Goal: Transaction & Acquisition: Register for event/course

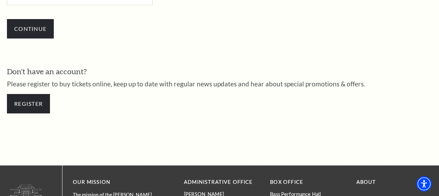
scroll to position [268, 0]
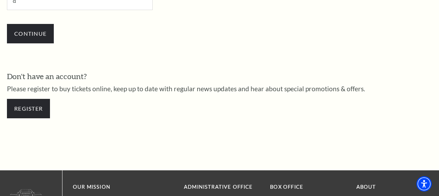
type input "[EMAIL_ADDRESS][PERSON_NAME][DOMAIN_NAME]"
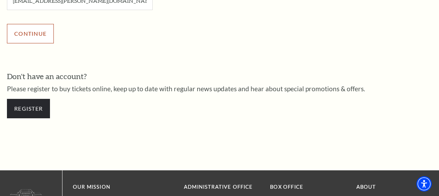
click at [41, 37] on input "Continue" at bounding box center [30, 33] width 47 height 19
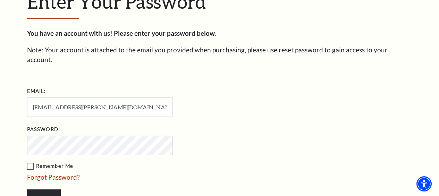
scroll to position [202, 0]
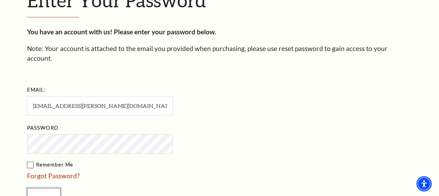
click at [47, 188] on input "Login" at bounding box center [44, 197] width 34 height 19
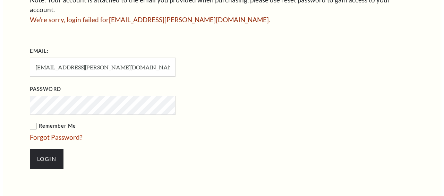
scroll to position [251, 0]
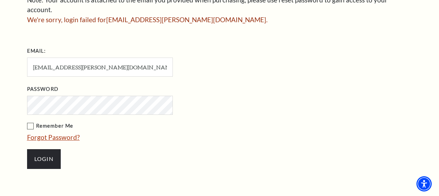
click at [53, 133] on link "Forgot Password?" at bounding box center [53, 137] width 53 height 8
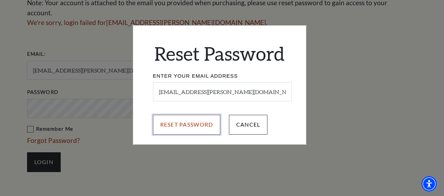
click at [204, 125] on input "Reset Password" at bounding box center [187, 124] width 68 height 19
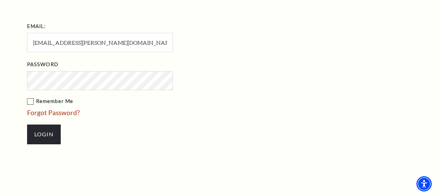
scroll to position [280, 0]
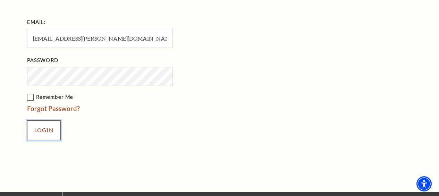
click at [49, 121] on input "Login" at bounding box center [44, 129] width 34 height 19
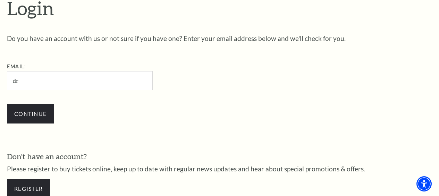
type input "[EMAIL_ADDRESS][PERSON_NAME][DOMAIN_NAME]"
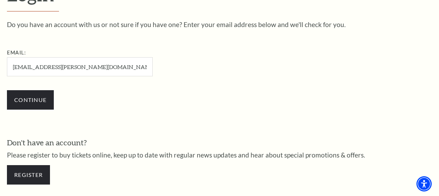
scroll to position [205, 0]
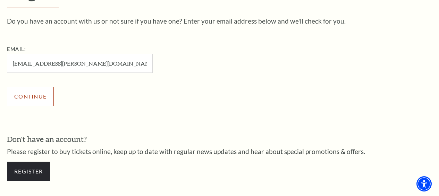
click at [33, 98] on input "Continue" at bounding box center [30, 96] width 47 height 19
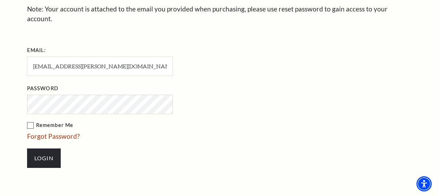
scroll to position [246, 0]
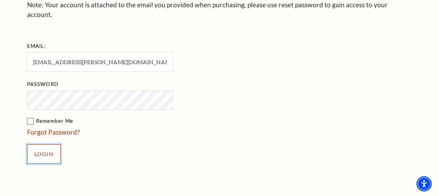
click at [47, 150] on input "Login" at bounding box center [44, 153] width 34 height 19
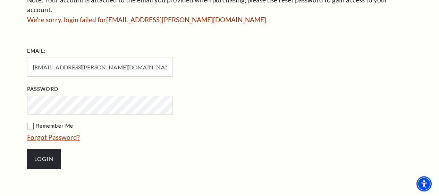
click at [45, 133] on link "Forgot Password?" at bounding box center [53, 137] width 53 height 8
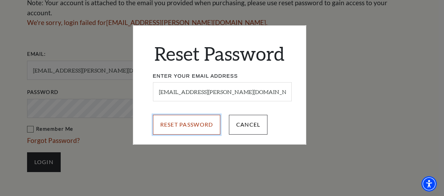
click at [192, 125] on input "Reset Password" at bounding box center [187, 124] width 68 height 19
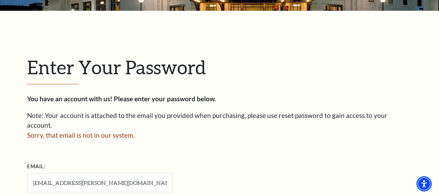
scroll to position [135, 0]
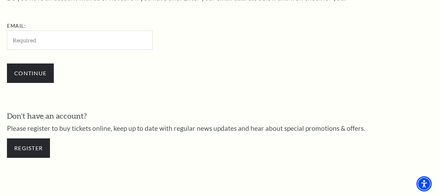
scroll to position [230, 0]
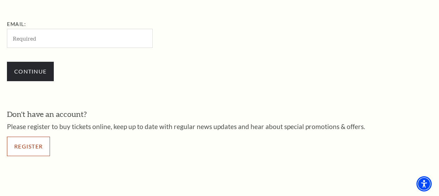
click at [41, 146] on link "Register" at bounding box center [28, 146] width 43 height 19
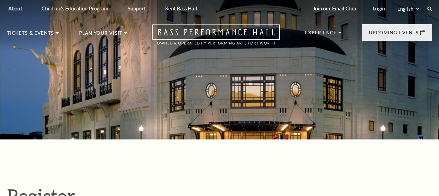
select select "1"
select select "TX"
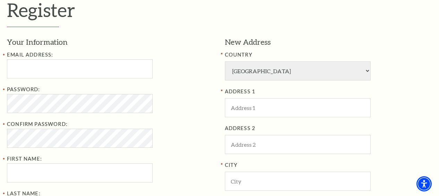
scroll to position [188, 0]
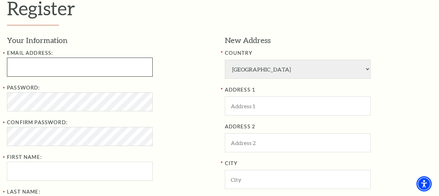
click at [121, 74] on input "Email Address:" at bounding box center [80, 67] width 146 height 19
type input "drdrake@cox.net"
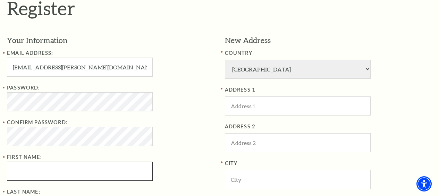
type input "Diane"
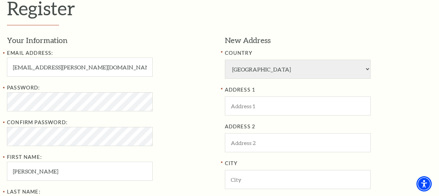
type input "9496778687"
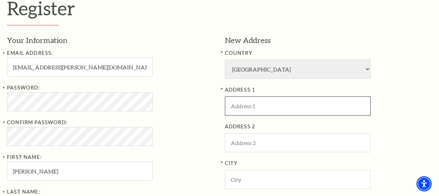
type input "3712 Black Canyon Road"
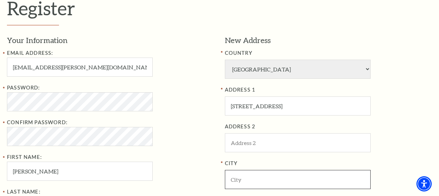
type input "Fort Worth"
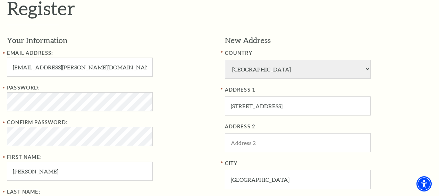
type input "76109-3244"
type input "949-677-8687"
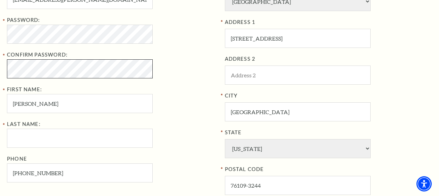
scroll to position [255, 0]
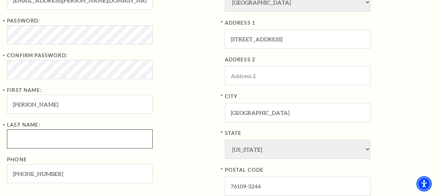
click at [111, 144] on input "Last Name:" at bounding box center [80, 138] width 146 height 19
type input "Drake"
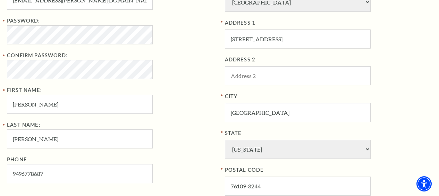
type input "949-677-8687"
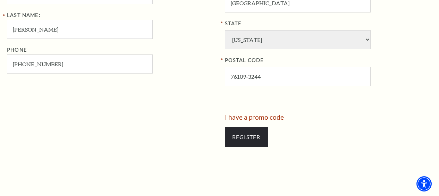
scroll to position [366, 0]
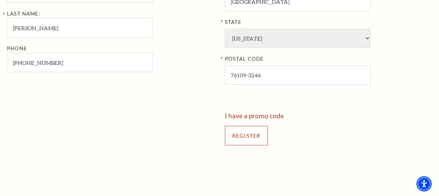
click at [241, 140] on input "Register" at bounding box center [246, 135] width 43 height 19
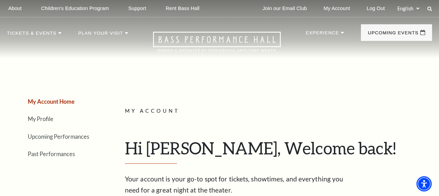
click at [66, 104] on link "My Account Home" at bounding box center [51, 101] width 47 height 7
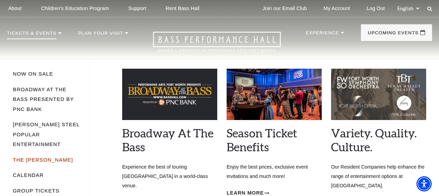
click at [37, 157] on link "The [PERSON_NAME]" at bounding box center [43, 160] width 60 height 6
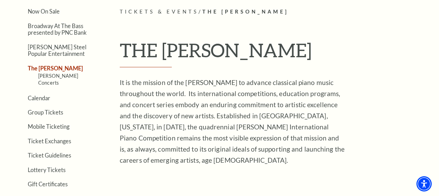
scroll to position [167, 0]
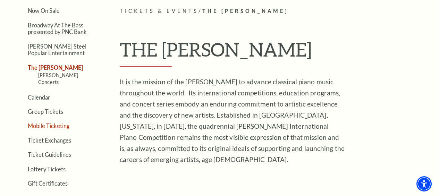
click at [58, 122] on link "Mobile Ticketing" at bounding box center [49, 125] width 42 height 7
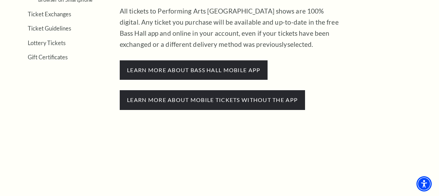
scroll to position [294, 0]
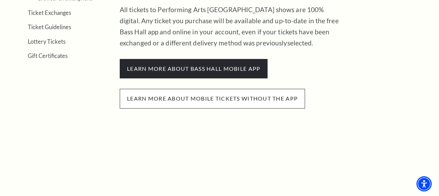
click at [170, 101] on span "Learn more about mobile tickets without the app" at bounding box center [212, 98] width 185 height 19
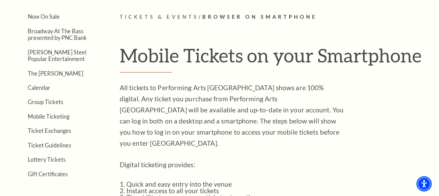
scroll to position [161, 0]
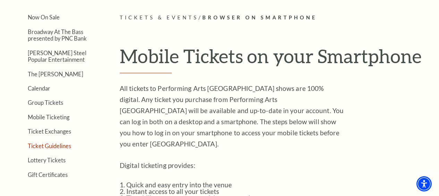
click at [48, 148] on link "Ticket Guidelines" at bounding box center [49, 146] width 43 height 7
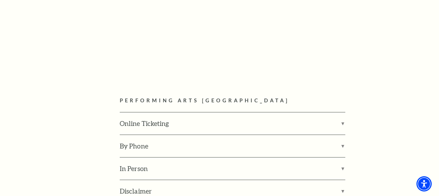
scroll to position [901, 0]
click at [135, 112] on label "Online Ticketing" at bounding box center [233, 123] width 226 height 22
click at [0, 0] on input "Online Ticketing" at bounding box center [0, 0] width 0 height 0
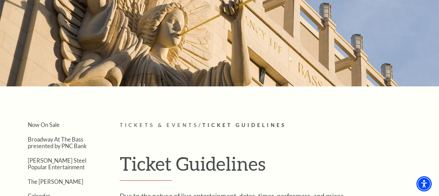
scroll to position [0, 0]
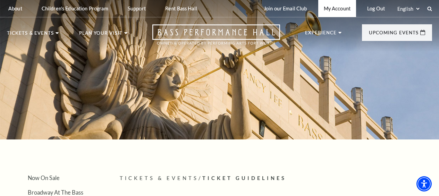
click at [337, 8] on link "My Account" at bounding box center [337, 8] width 38 height 17
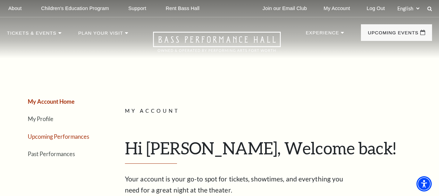
click at [54, 140] on link "Upcoming Performances" at bounding box center [58, 136] width 61 height 7
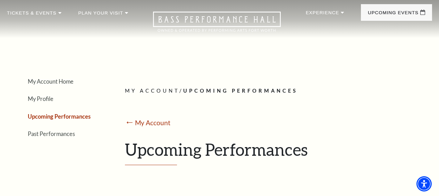
scroll to position [20, 0]
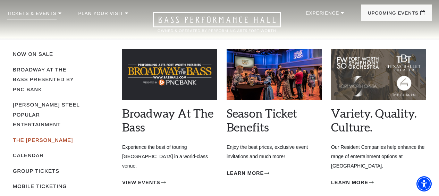
click at [31, 137] on link "The [PERSON_NAME]" at bounding box center [43, 140] width 60 height 6
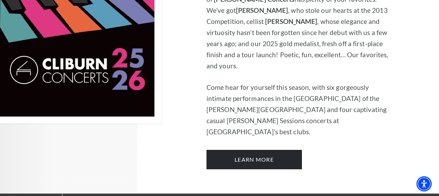
scroll to position [526, 0]
